Goal: Task Accomplishment & Management: Manage account settings

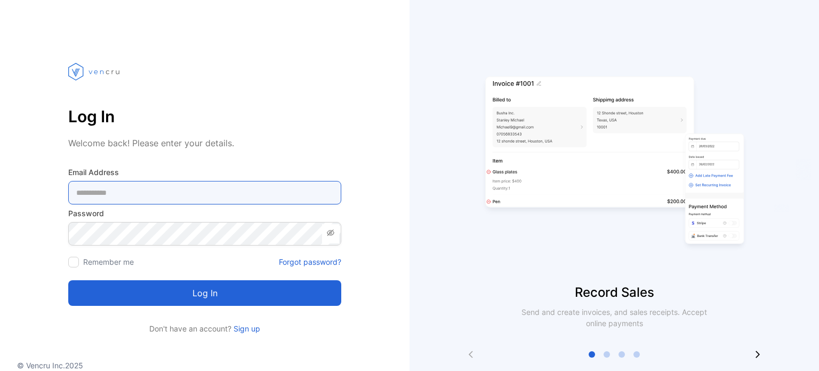
type Address-inputemail "**********"
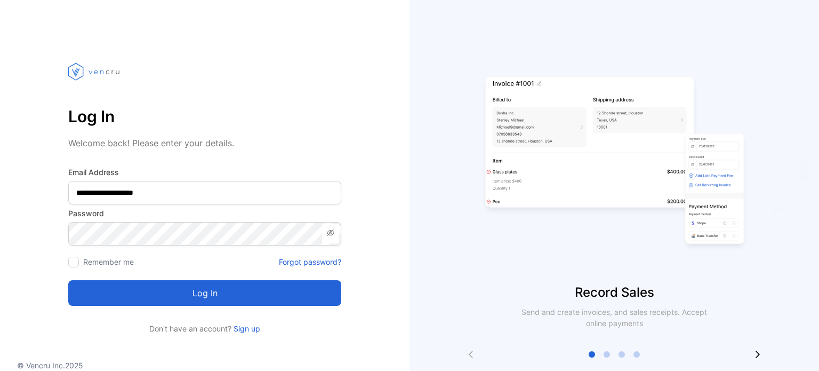
click at [155, 87] on div at bounding box center [204, 73] width 273 height 61
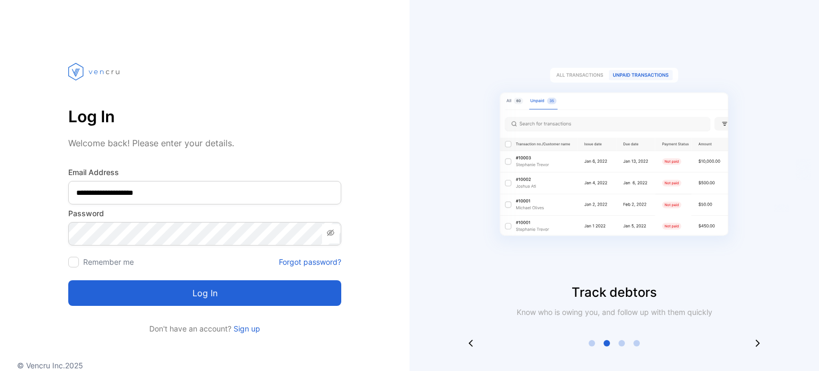
click at [262, 79] on div at bounding box center [204, 73] width 273 height 61
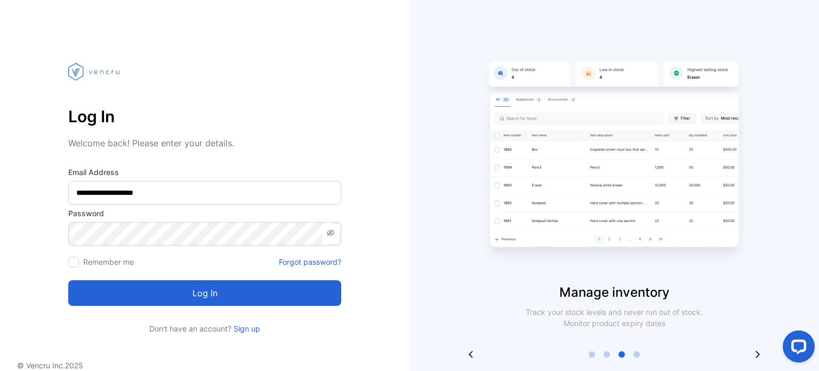
click at [204, 297] on button "Log in" at bounding box center [204, 293] width 273 height 26
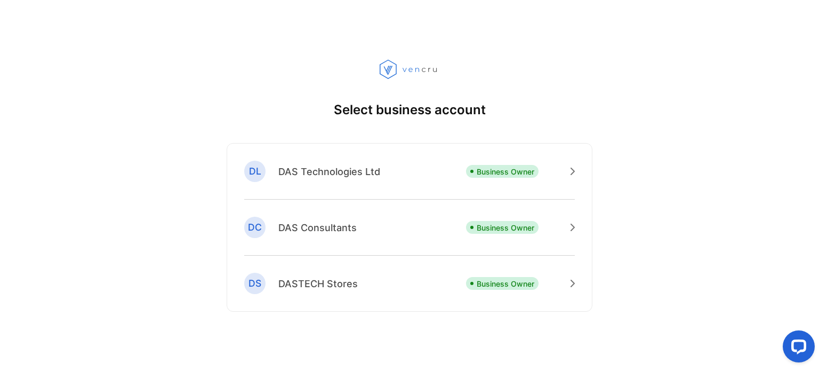
click at [320, 166] on p "DAS Technologies Ltd" at bounding box center [329, 171] width 102 height 14
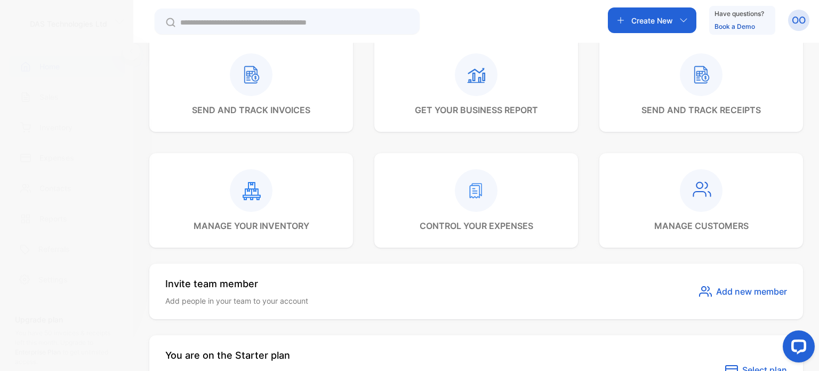
scroll to position [257, 0]
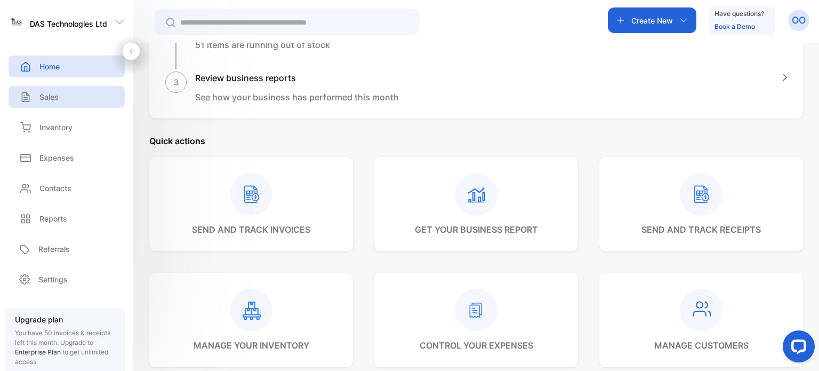
click at [46, 89] on div "Sales" at bounding box center [67, 97] width 116 height 22
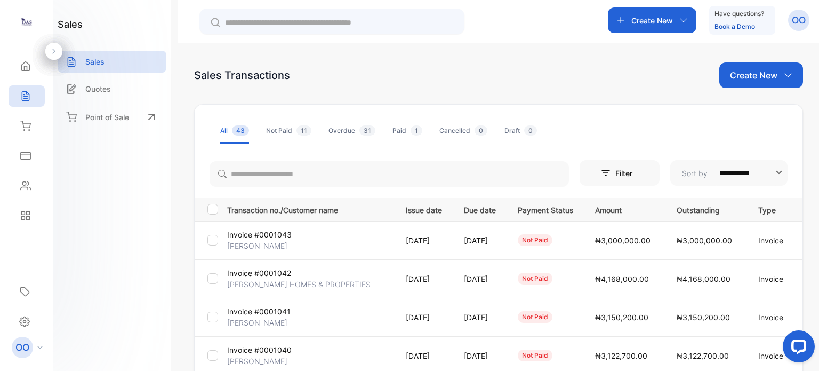
click at [256, 235] on p "Invoice #0001043" at bounding box center [259, 234] width 65 height 11
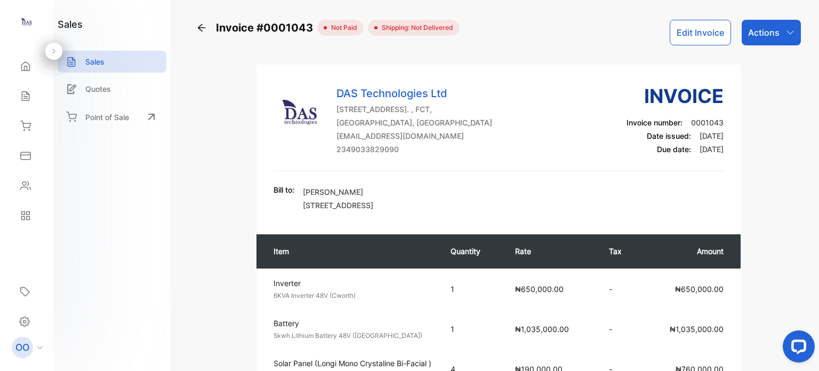
click at [694, 34] on button "Edit Invoice" at bounding box center [700, 33] width 61 height 26
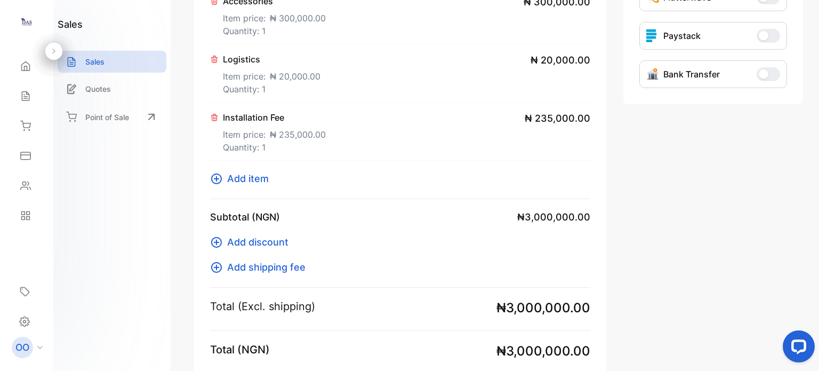
type input "**********"
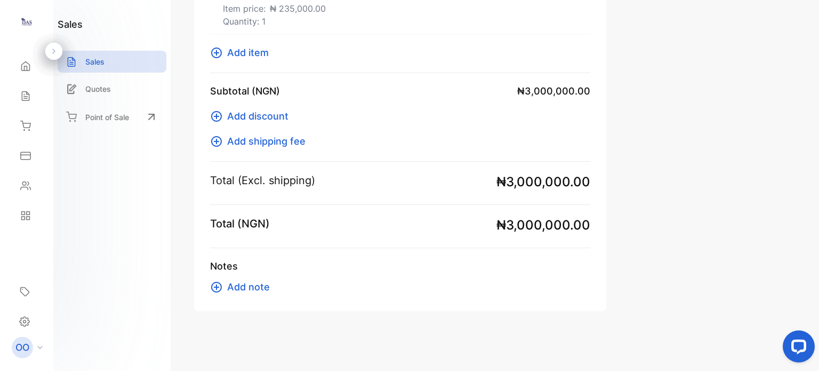
scroll to position [455, 0]
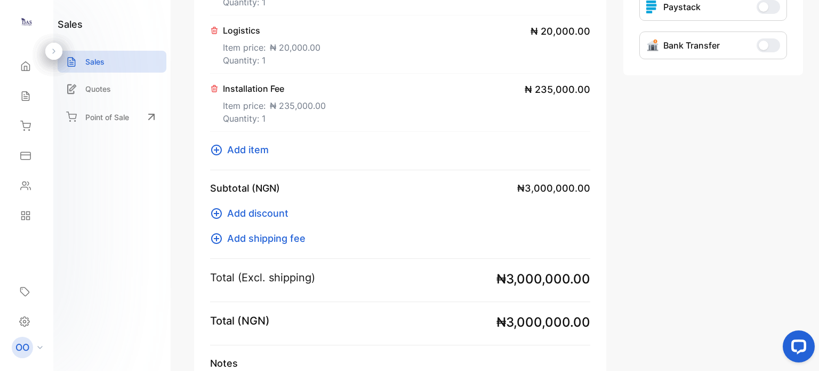
click at [553, 97] on span "₦ 235,000.00" at bounding box center [558, 89] width 66 height 14
click at [538, 97] on span "₦ 235,000.00" at bounding box center [558, 89] width 66 height 14
click at [237, 95] on p "Installation Fee" at bounding box center [274, 88] width 103 height 13
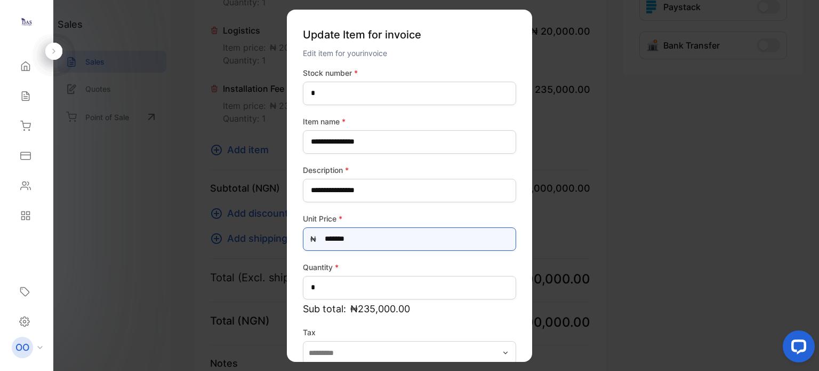
drag, startPoint x: 360, startPoint y: 232, endPoint x: 325, endPoint y: 227, distance: 35.1
click at [325, 227] on Price-inputprice "*******" at bounding box center [409, 238] width 213 height 23
type Price-inputprice "*******"
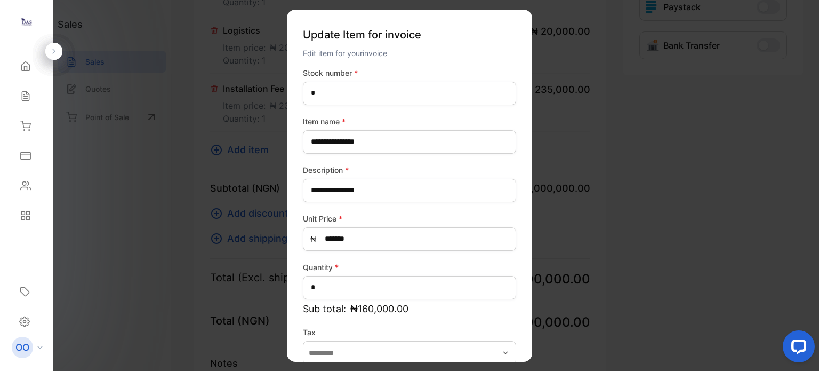
click at [403, 219] on label "Unit Price *" at bounding box center [409, 217] width 213 height 11
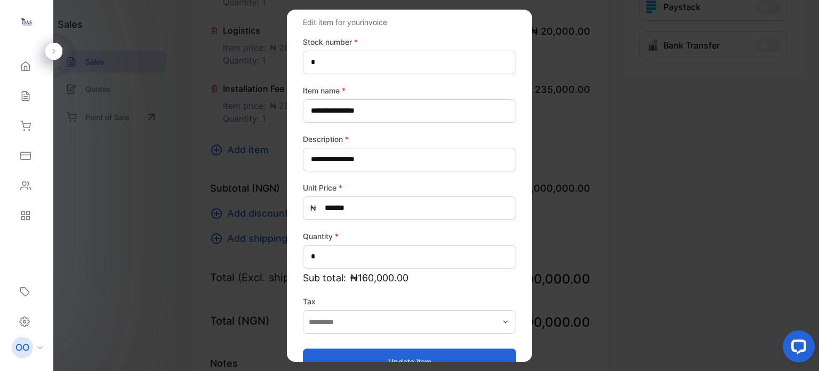
scroll to position [55, 0]
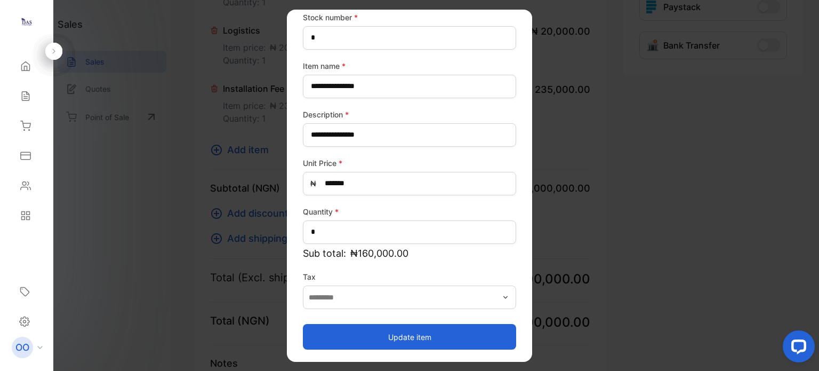
click at [418, 335] on button "Update item" at bounding box center [409, 337] width 213 height 26
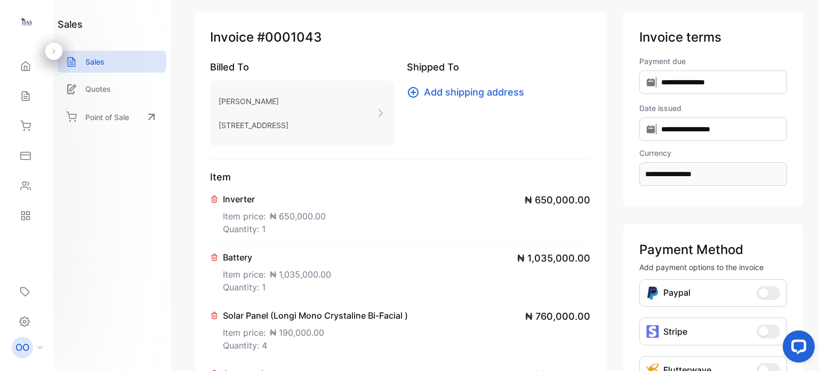
scroll to position [0, 0]
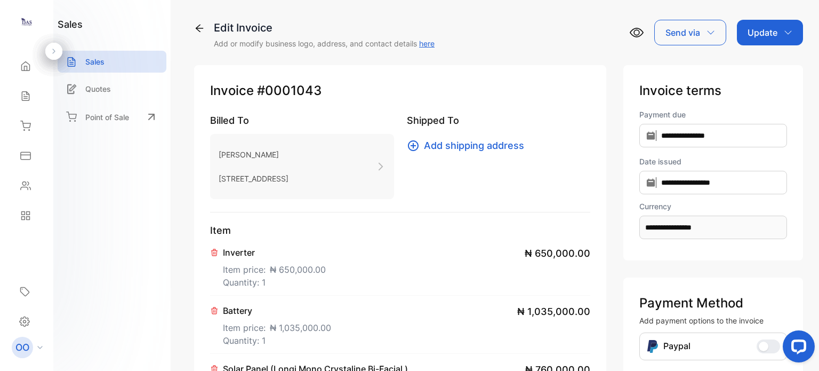
click at [762, 25] on div "Update" at bounding box center [770, 33] width 66 height 26
click at [758, 70] on div "Invoice" at bounding box center [772, 67] width 61 height 21
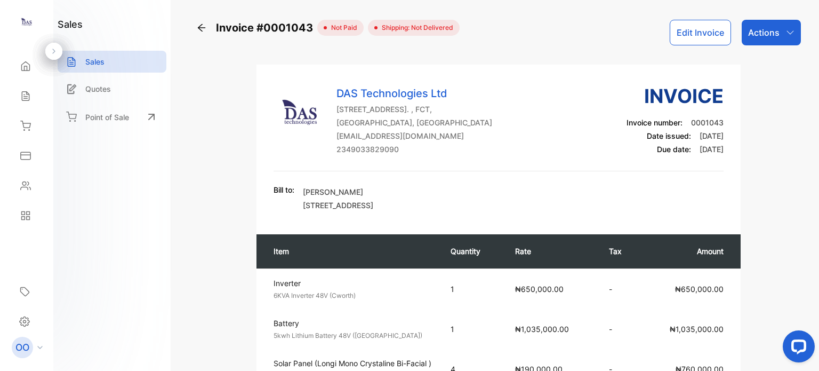
click at [762, 38] on p "Actions" at bounding box center [764, 32] width 31 height 13
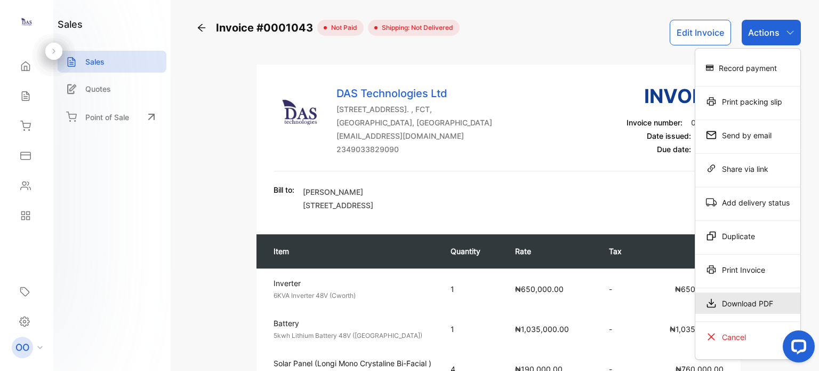
click at [739, 305] on div "Download PDF" at bounding box center [748, 302] width 105 height 21
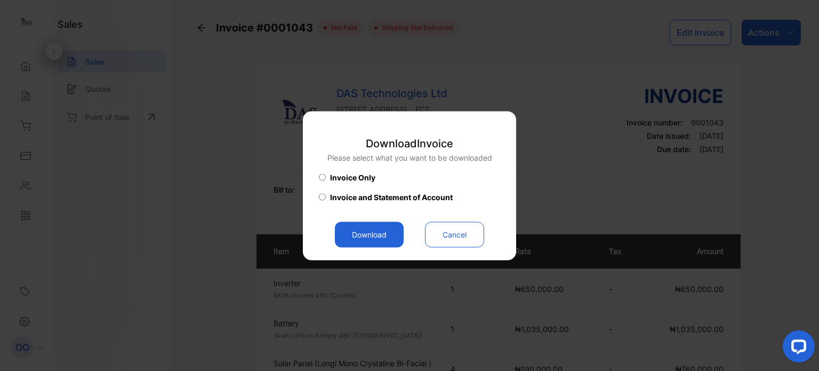
click at [357, 236] on button "Download" at bounding box center [369, 234] width 69 height 26
